Goal: Transaction & Acquisition: Purchase product/service

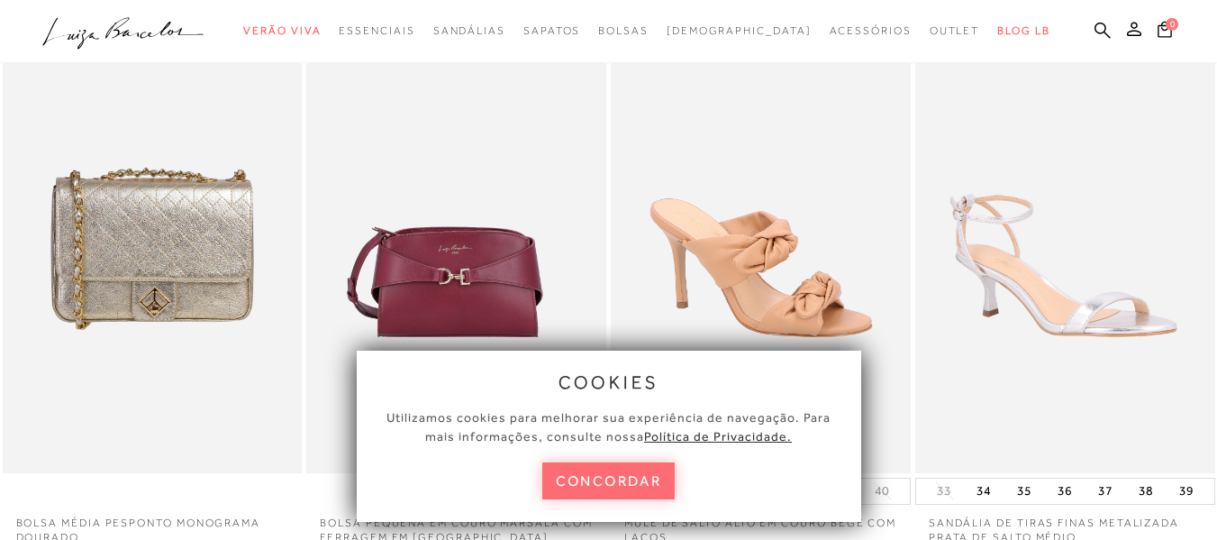
click at [648, 477] on button "concordar" at bounding box center [608, 480] width 133 height 37
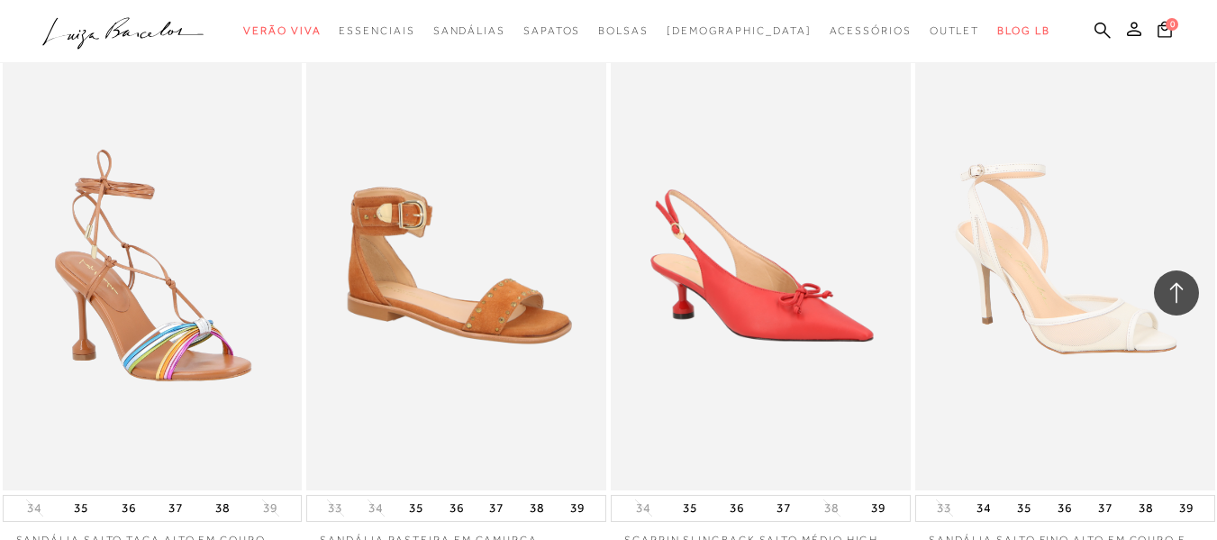
scroll to position [2449, 0]
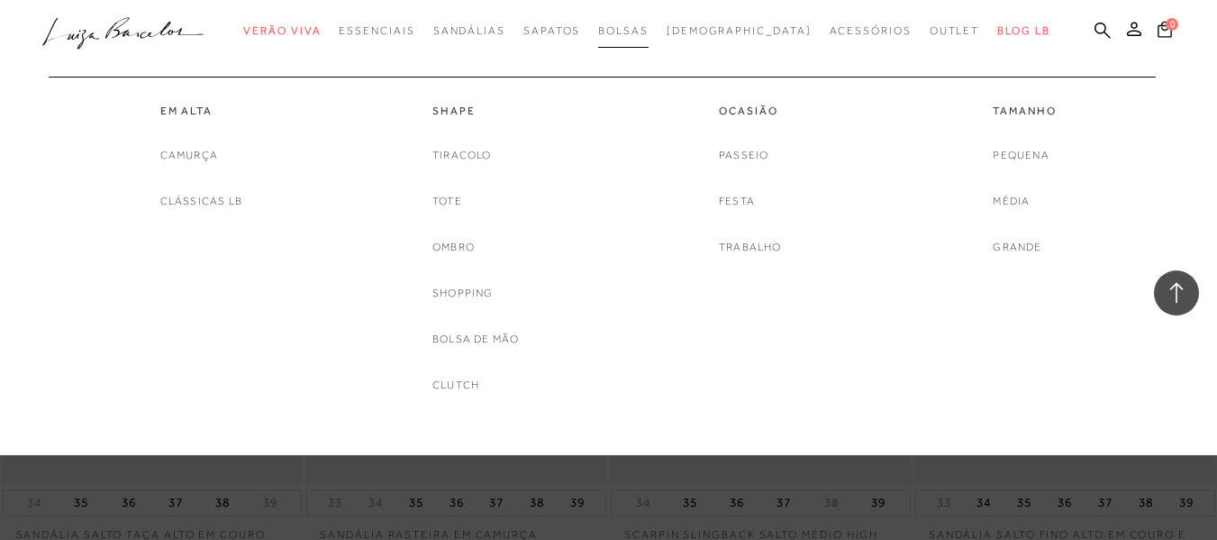
click at [649, 28] on span "Bolsas" at bounding box center [623, 30] width 50 height 13
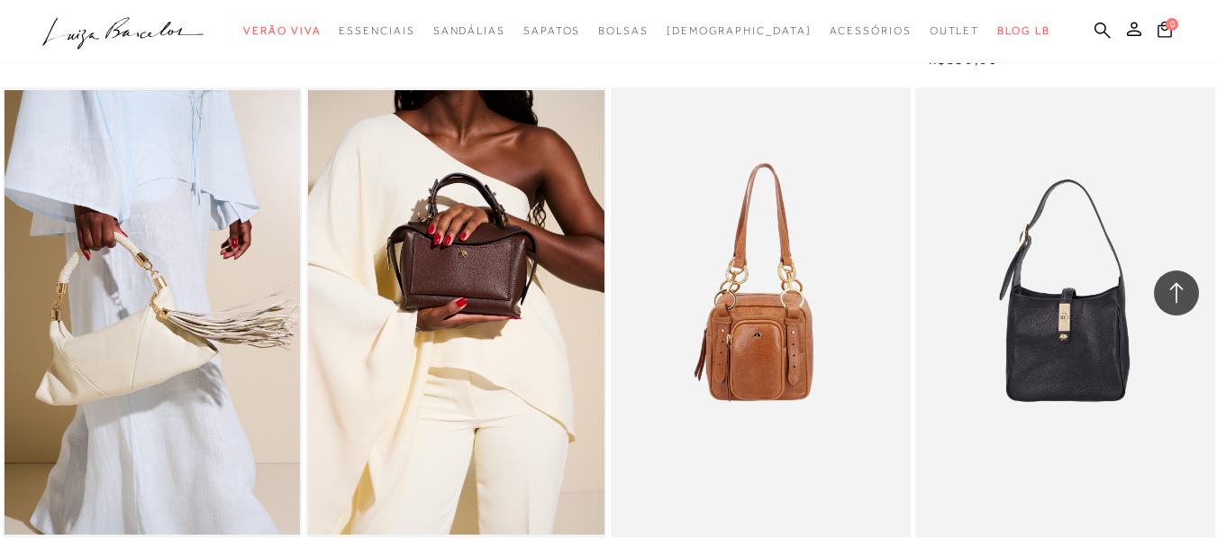
scroll to position [1188, 0]
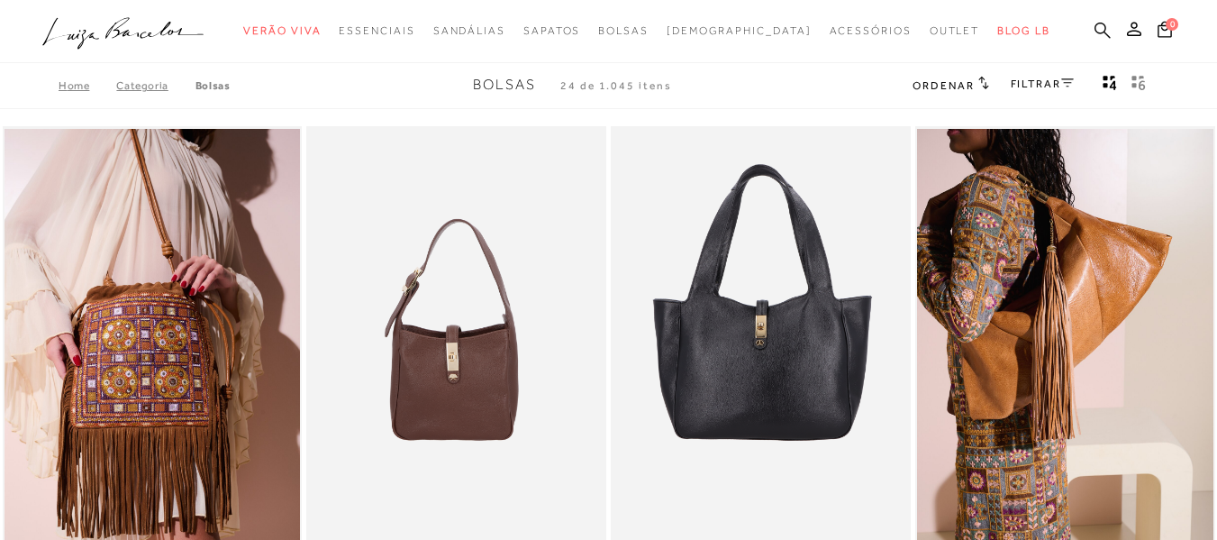
click at [1094, 28] on icon at bounding box center [1102, 30] width 16 height 17
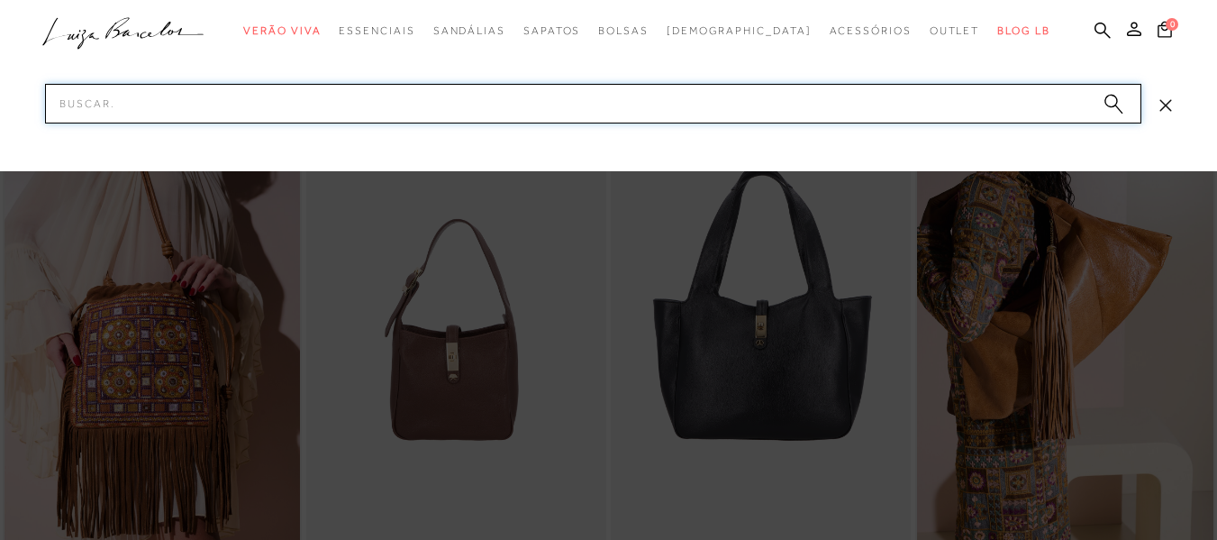
click at [958, 101] on input "Pesquisar" at bounding box center [593, 104] width 1096 height 40
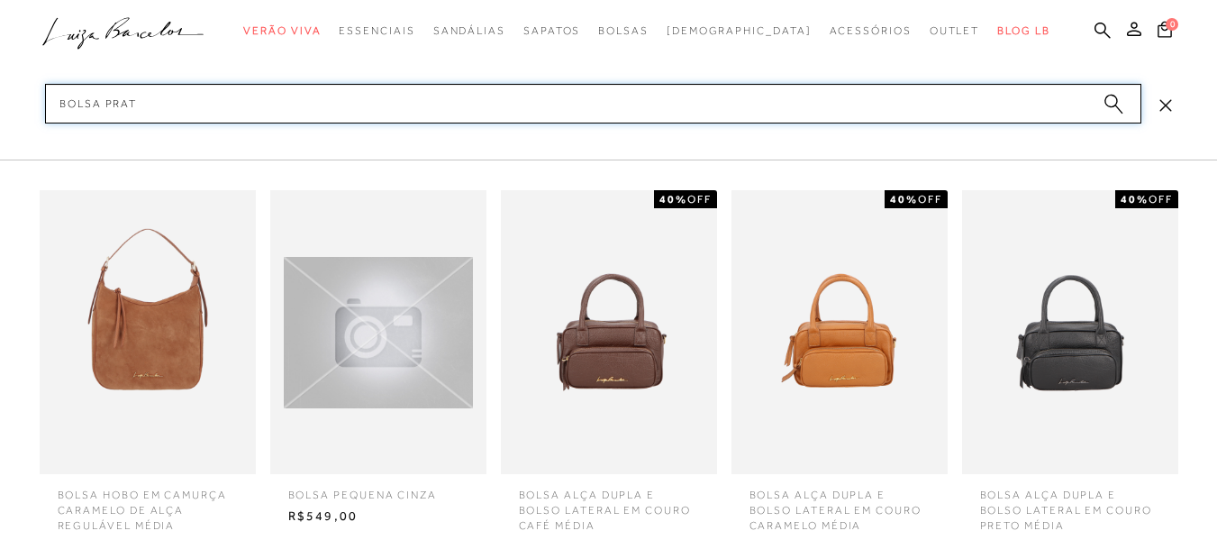
type input "bolsa prata"
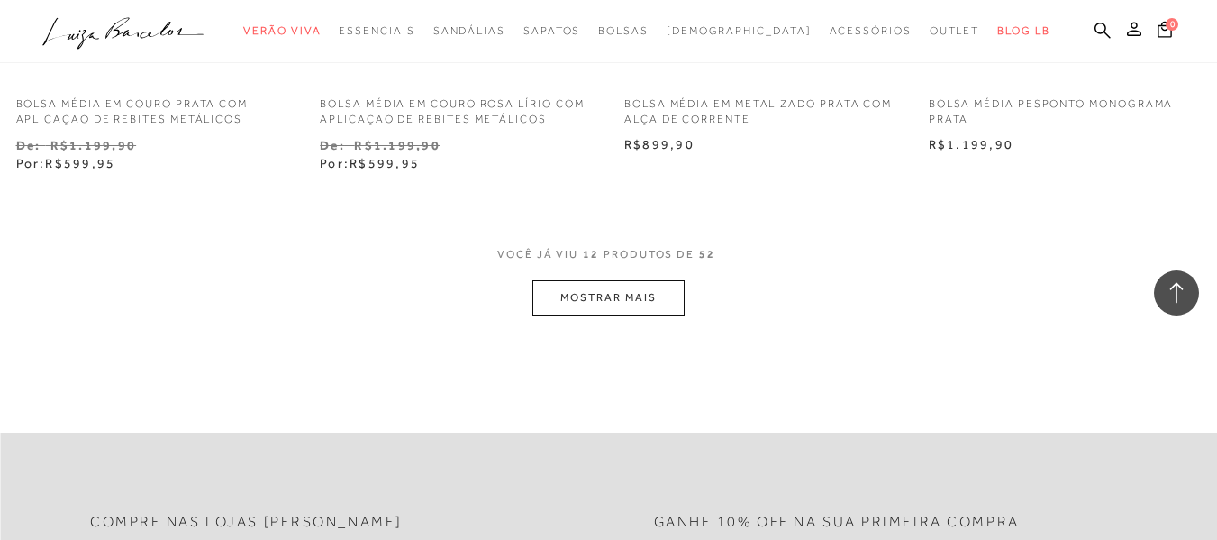
scroll to position [1744, 0]
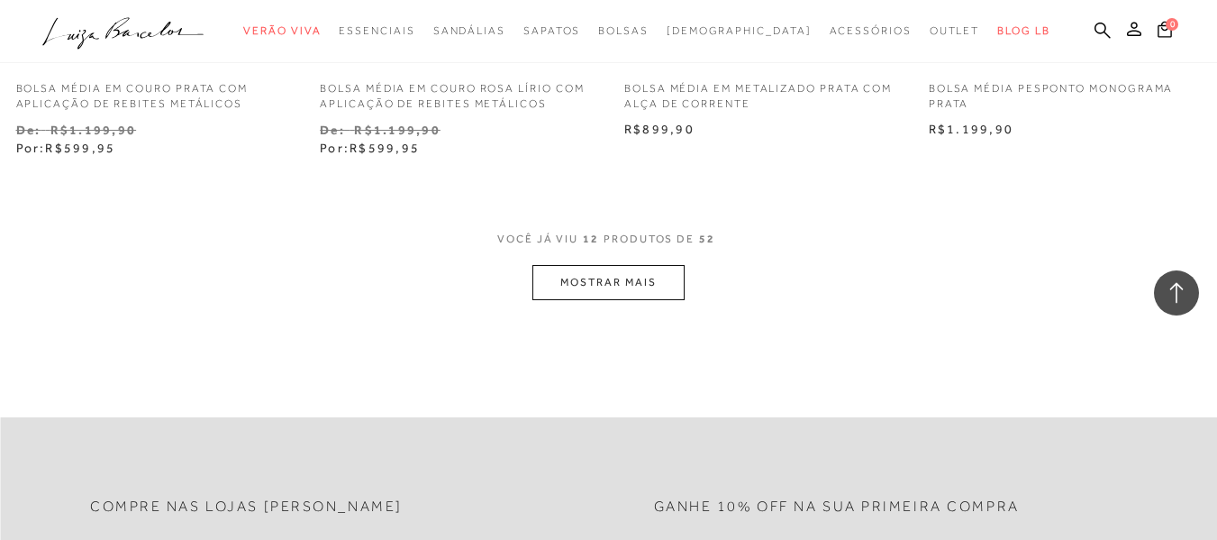
click at [623, 289] on button "MOSTRAR MAIS" at bounding box center [607, 282] width 151 height 35
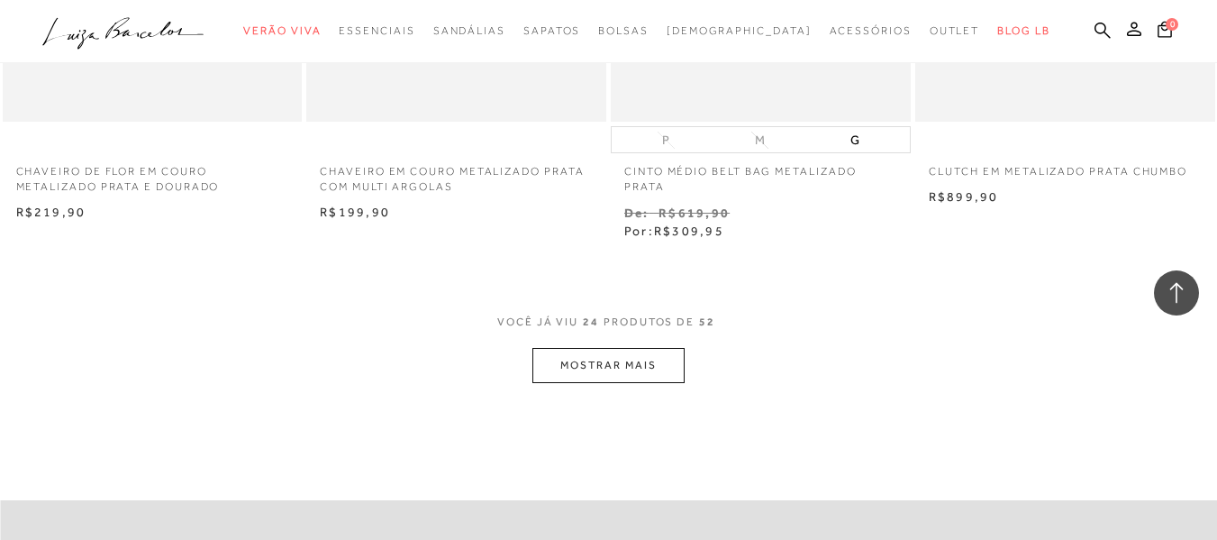
scroll to position [3431, 0]
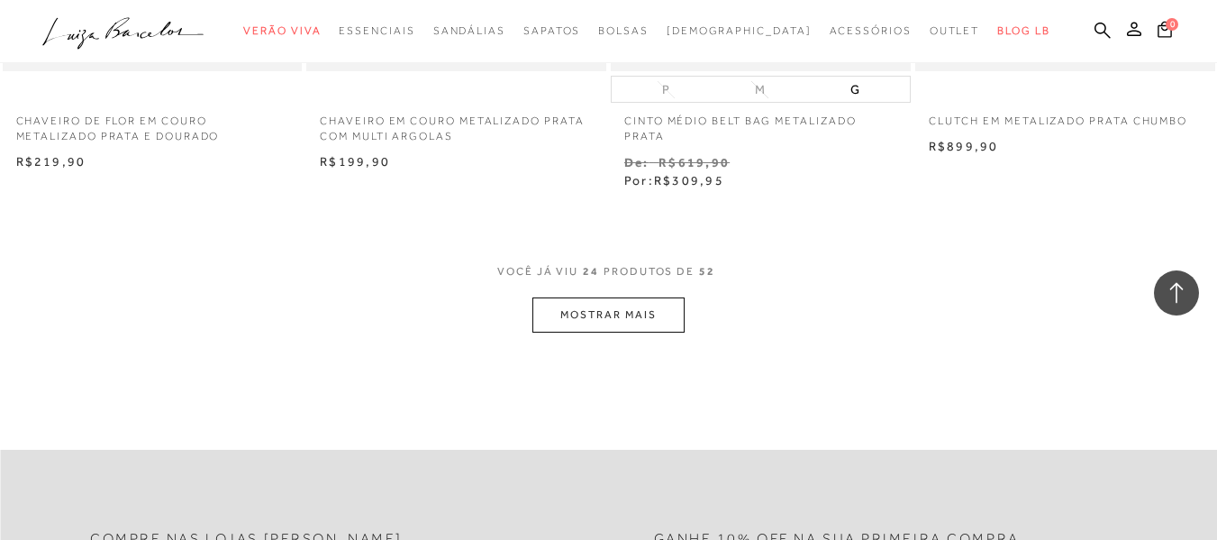
click at [670, 314] on button "MOSTRAR MAIS" at bounding box center [607, 314] width 151 height 35
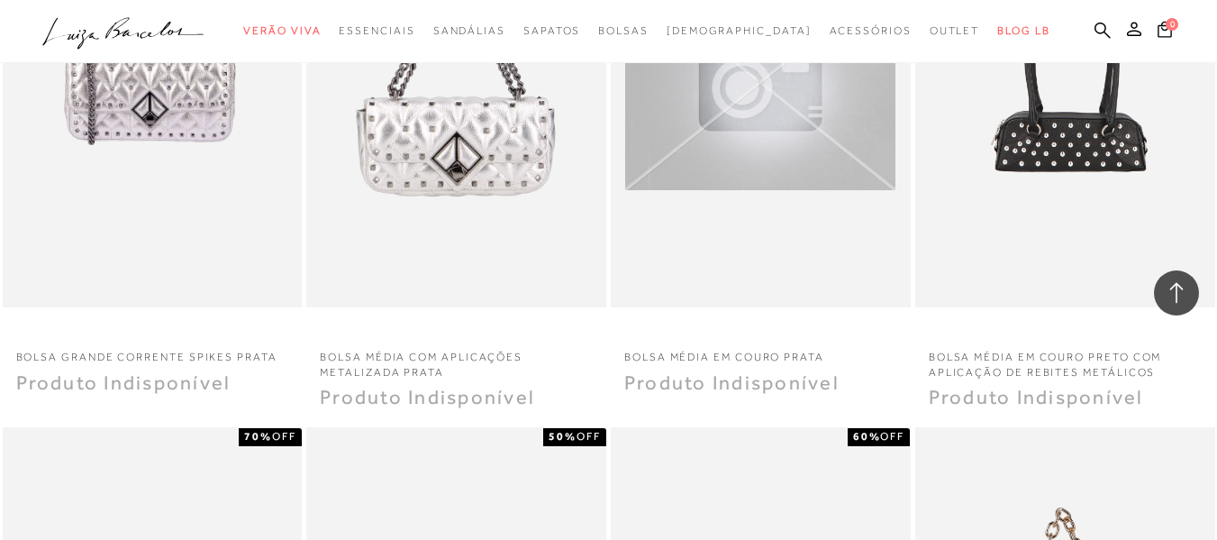
scroll to position [4353, 0]
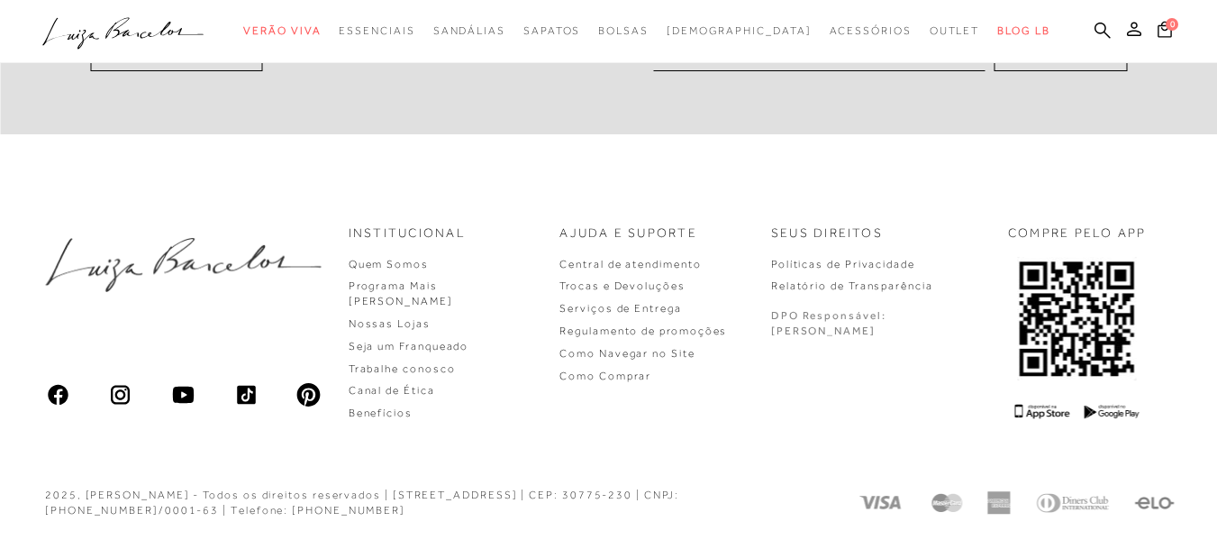
scroll to position [1088, 0]
